Goal: Information Seeking & Learning: Learn about a topic

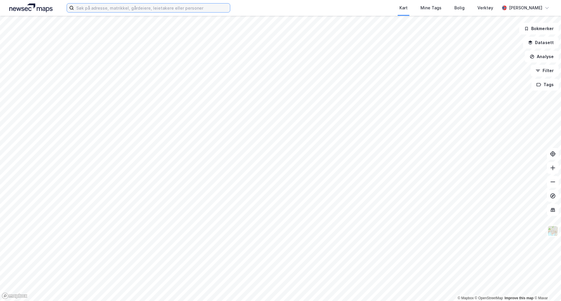
click at [146, 8] on input at bounding box center [152, 8] width 156 height 9
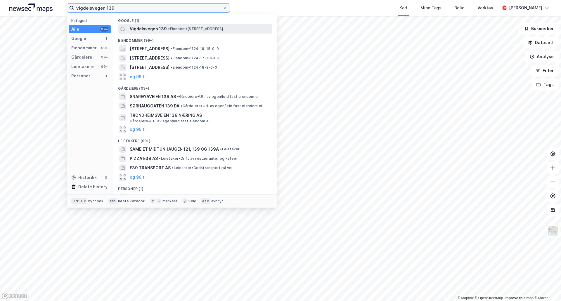
type input "vigdelsvegen 139"
click at [164, 29] on span "Vigdelsvegen 139" at bounding box center [148, 28] width 37 height 7
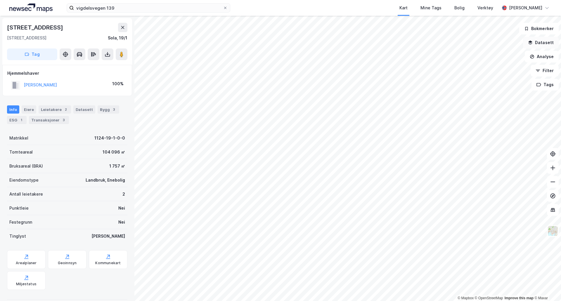
click at [539, 40] on button "Datasett" at bounding box center [541, 43] width 36 height 12
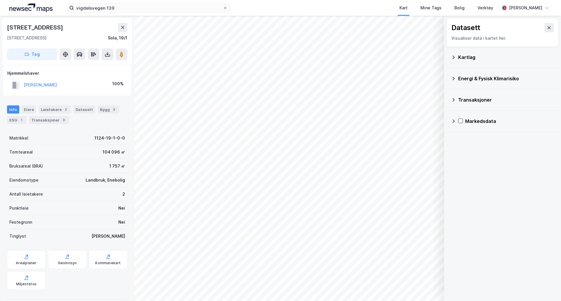
click at [456, 59] on div "Kartlag" at bounding box center [502, 57] width 103 height 14
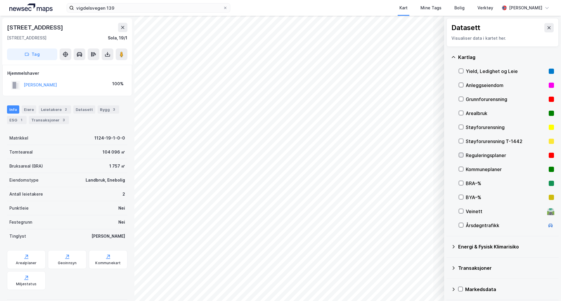
click at [461, 153] on icon at bounding box center [461, 155] width 4 height 4
click at [461, 156] on icon at bounding box center [461, 155] width 3 height 2
click at [461, 170] on icon at bounding box center [461, 169] width 4 height 4
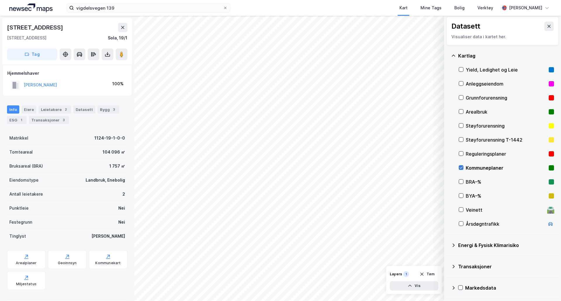
click at [462, 170] on icon at bounding box center [461, 168] width 4 height 4
